Goal: Task Accomplishment & Management: Manage account settings

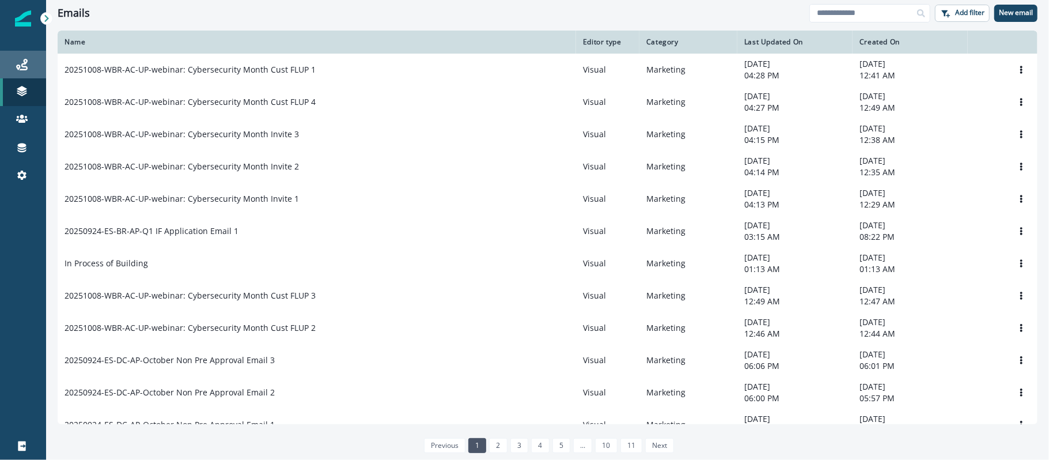
click at [28, 63] on div "Journeys" at bounding box center [23, 65] width 37 height 14
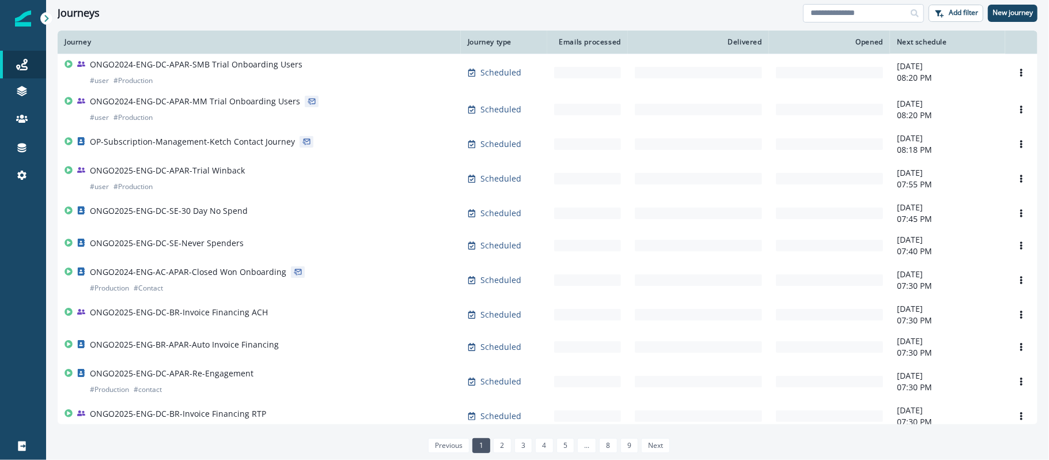
click at [786, 13] on input at bounding box center [863, 13] width 121 height 18
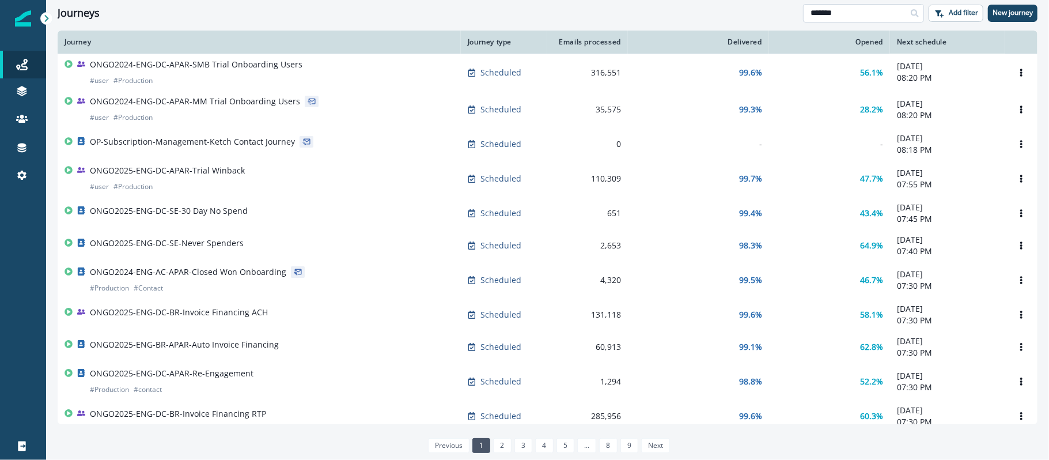
type input "*******"
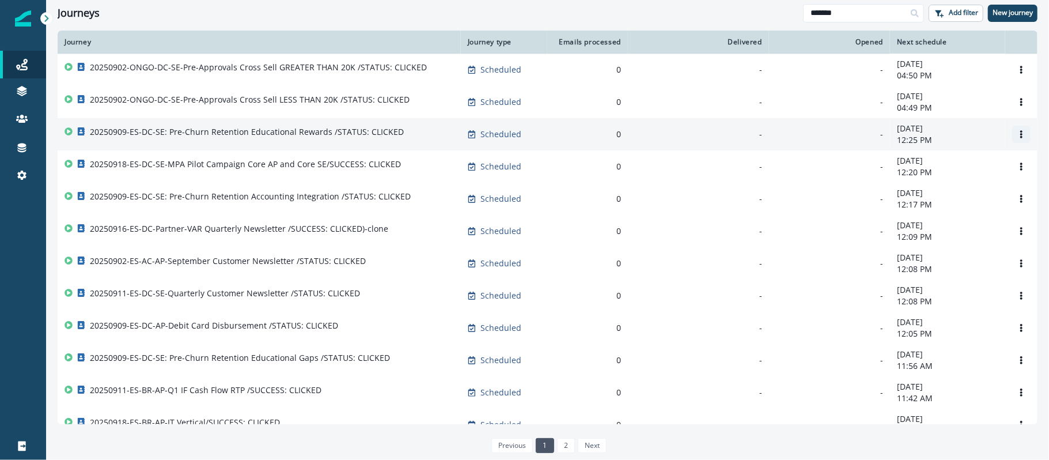
click at [786, 128] on button "Options" at bounding box center [1021, 134] width 18 height 17
click at [786, 185] on button "Rename" at bounding box center [954, 182] width 128 height 18
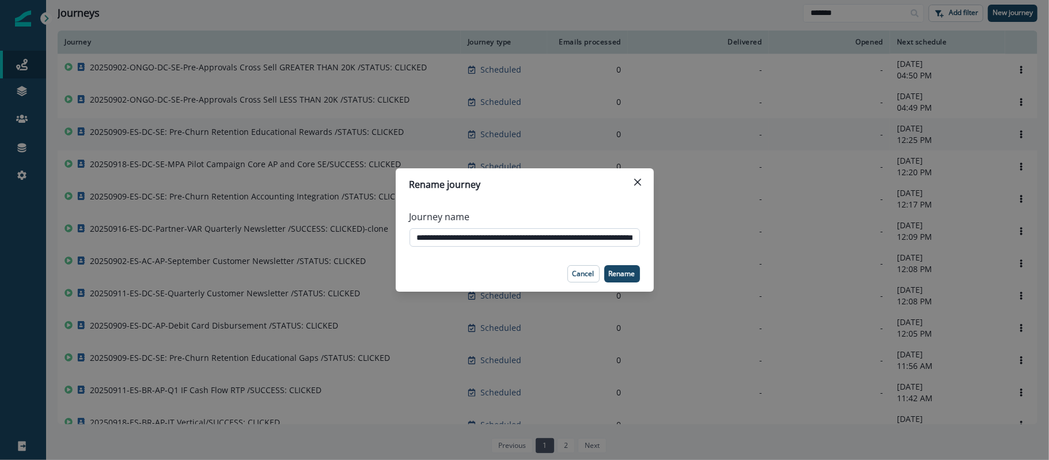
click at [569, 237] on input "**********" at bounding box center [524, 237] width 230 height 18
click at [580, 276] on p "Cancel" at bounding box center [583, 274] width 22 height 8
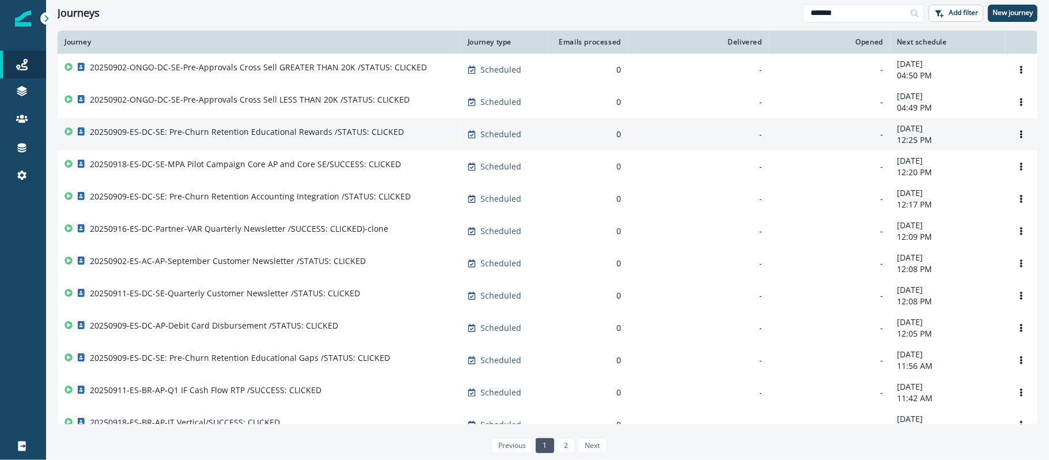
drag, startPoint x: 1039, startPoint y: 66, endPoint x: 1030, endPoint y: 55, distance: 13.9
click at [786, 55] on div "Journey Journey type Emails processed Delivered Opened Next schedule 20250902-O…" at bounding box center [547, 245] width 1003 height 428
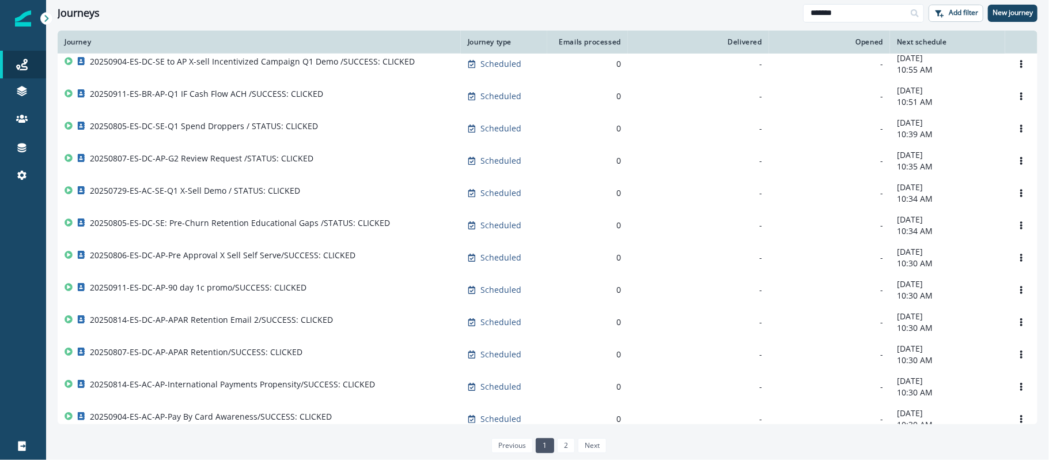
scroll to position [620, 0]
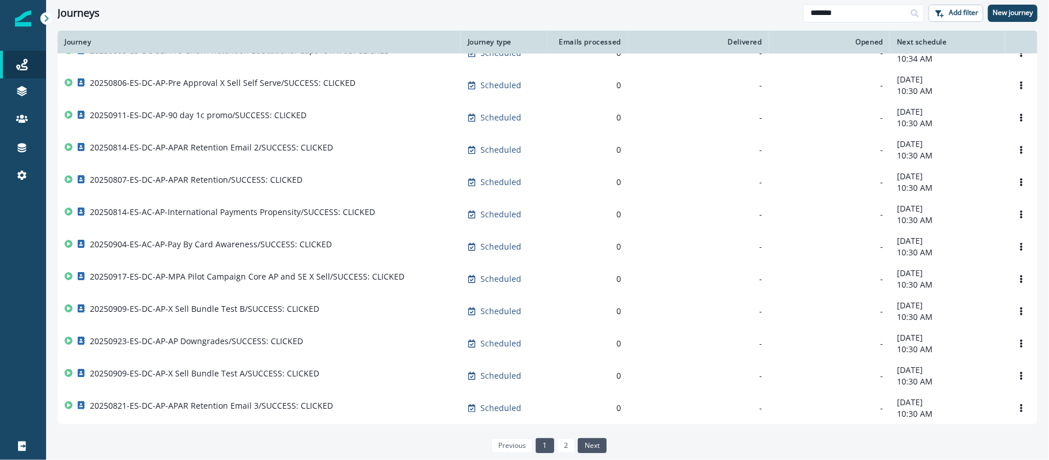
click at [587, 344] on link "next" at bounding box center [592, 445] width 29 height 15
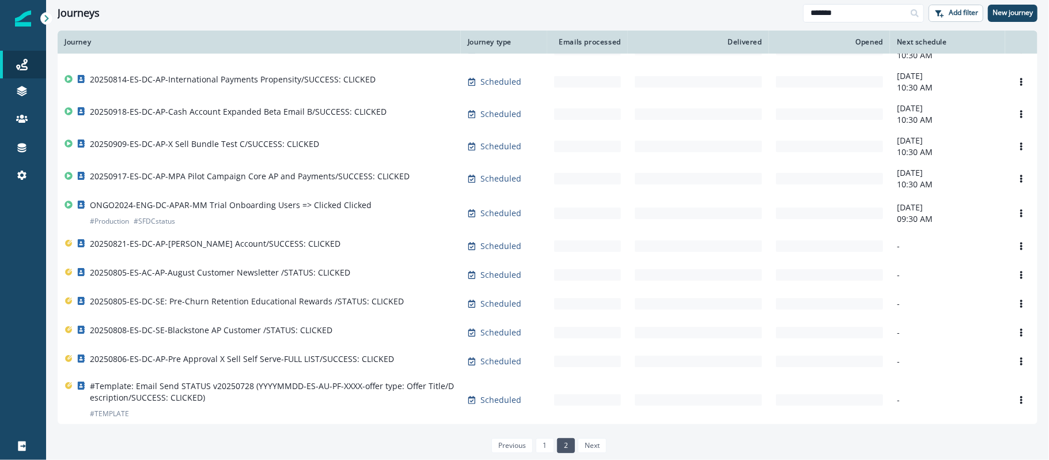
scroll to position [190, 0]
click at [593, 344] on li "next" at bounding box center [591, 445] width 32 height 15
click at [533, 344] on li "1" at bounding box center [543, 445] width 21 height 10
click at [500, 344] on link "previous" at bounding box center [511, 445] width 41 height 15
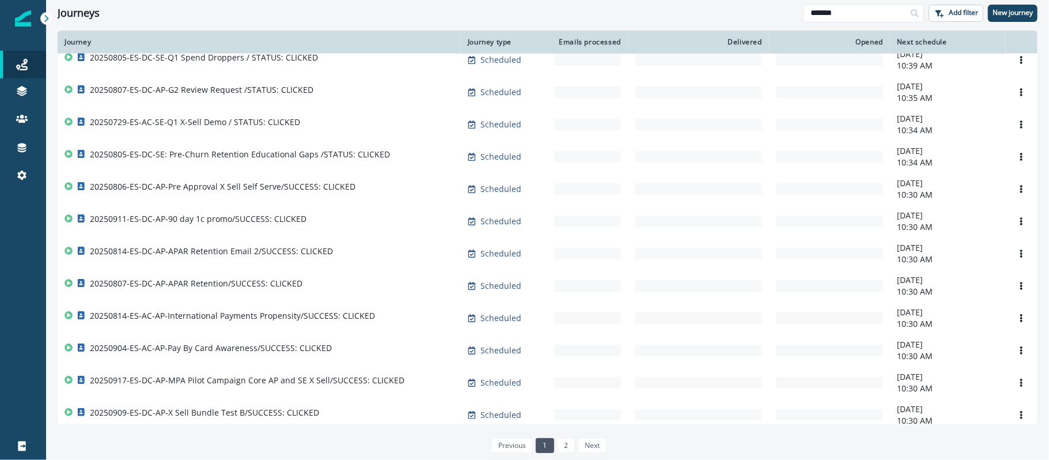
scroll to position [620, 0]
